Goal: Entertainment & Leisure: Consume media (video, audio)

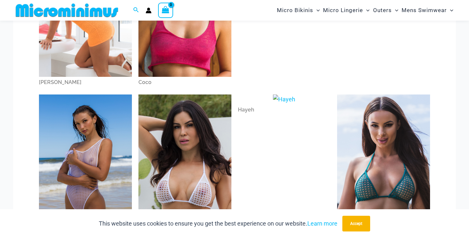
scroll to position [148, 0]
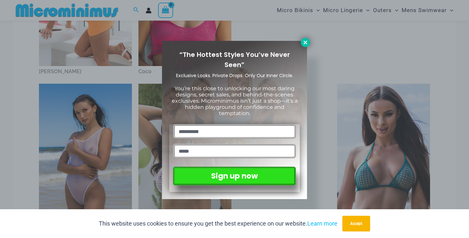
click at [302, 42] on button at bounding box center [305, 42] width 9 height 9
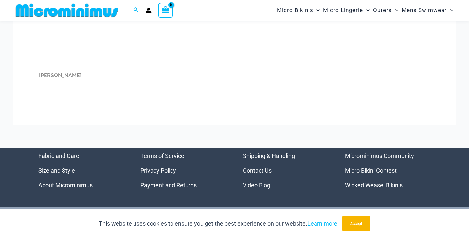
scroll to position [1145, 0]
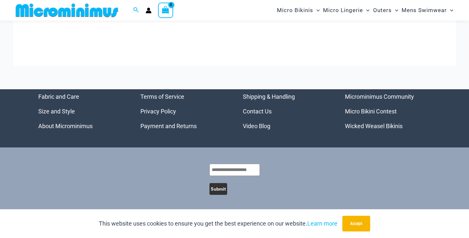
click at [260, 126] on link "Video Blog" at bounding box center [257, 126] width 28 height 7
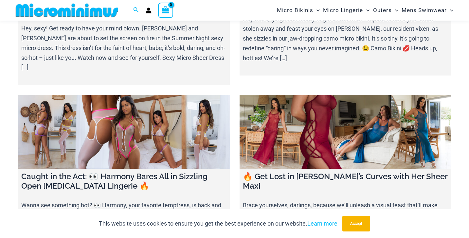
scroll to position [666, 0]
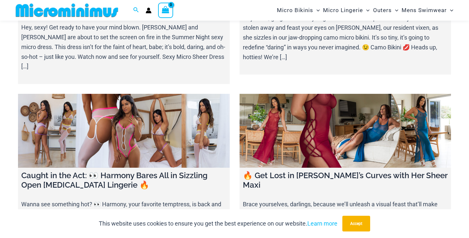
click at [150, 171] on h4 "Caught in the Act: 👀 Harmony Bares All in Sizzling Open Crotch Lingerie 🔥" at bounding box center [123, 180] width 205 height 19
click at [147, 171] on h4 "Caught in the Act: 👀 Harmony Bares All in Sizzling Open Crotch Lingerie 🔥" at bounding box center [123, 180] width 205 height 19
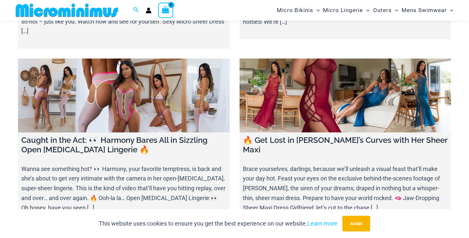
scroll to position [702, 0]
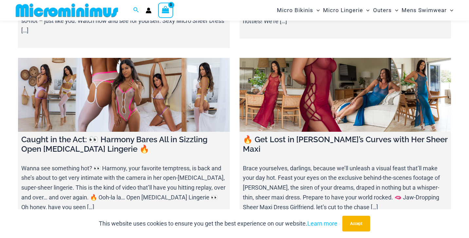
click at [72, 135] on h4 "Caught in the Act: 👀 Harmony Bares All in Sizzling Open Crotch Lingerie 🔥" at bounding box center [123, 144] width 205 height 19
click at [314, 221] on link "Learn more" at bounding box center [322, 223] width 30 height 7
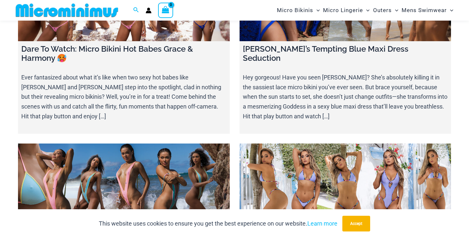
scroll to position [1547, 0]
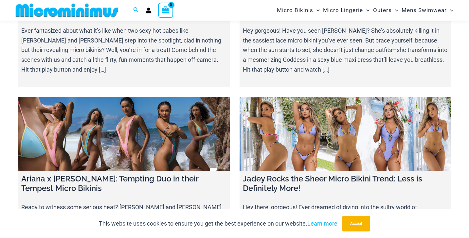
click at [123, 129] on link at bounding box center [124, 134] width 212 height 74
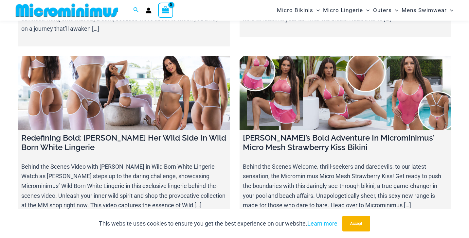
scroll to position [5081, 0]
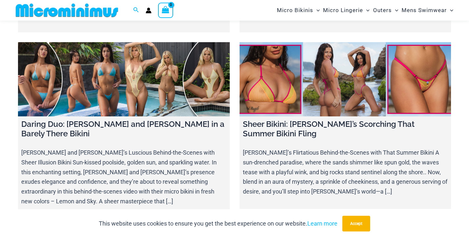
scroll to position [4549, 0]
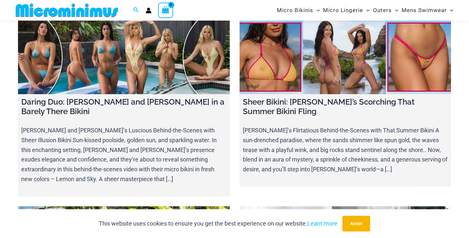
scroll to position [4578, 0]
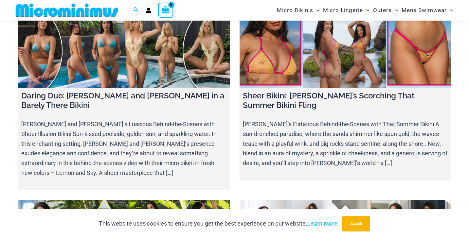
click at [167, 200] on link at bounding box center [124, 237] width 212 height 74
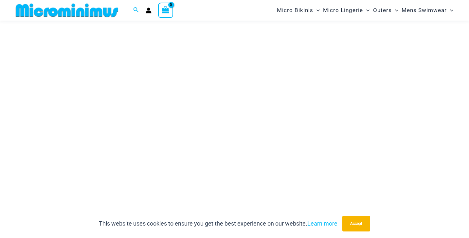
scroll to position [84, 0]
